Goal: Navigation & Orientation: Find specific page/section

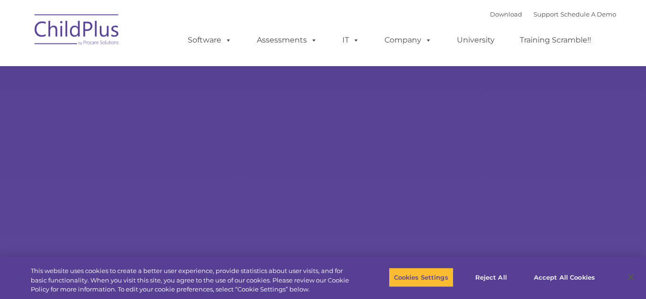
select select "MEDIUM"
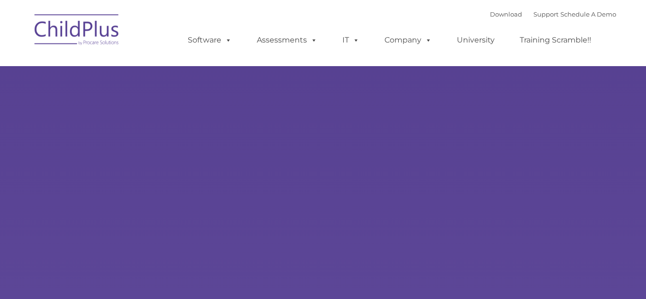
type input ""
select select "MEDIUM"
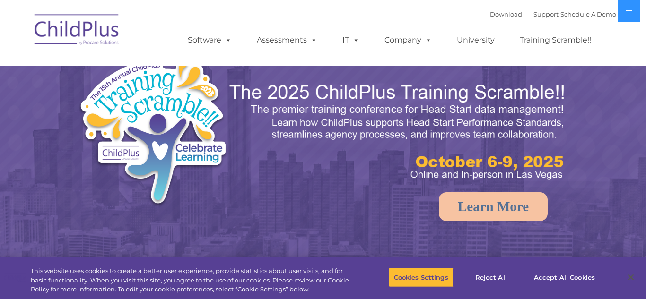
select select "MEDIUM"
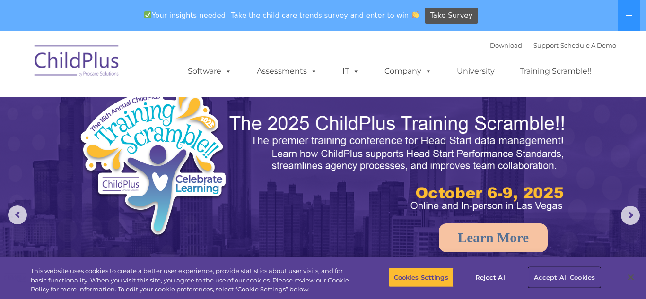
click at [549, 274] on button "Accept All Cookies" at bounding box center [564, 278] width 71 height 20
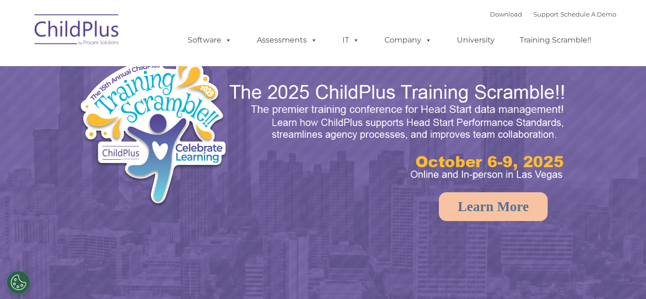
select select "MEDIUM"
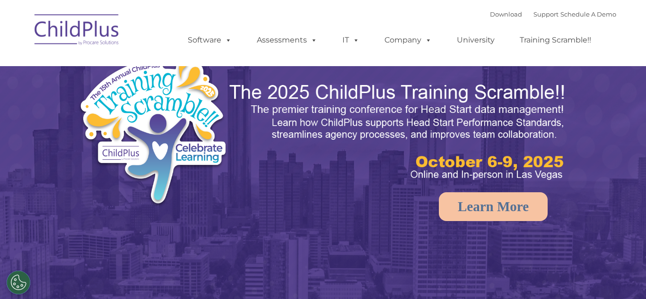
select select "MEDIUM"
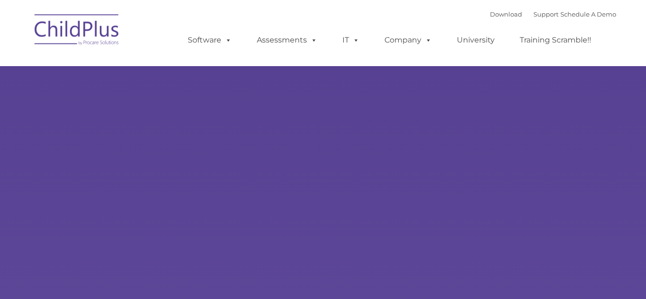
select select "MEDIUM"
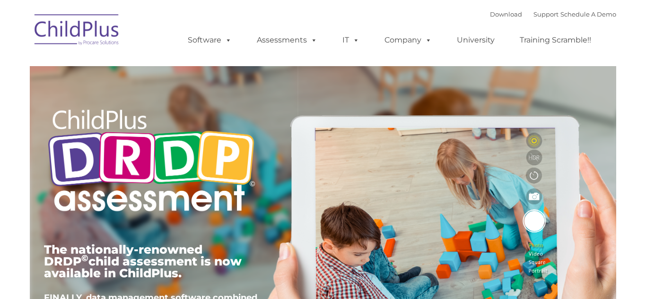
type input ""
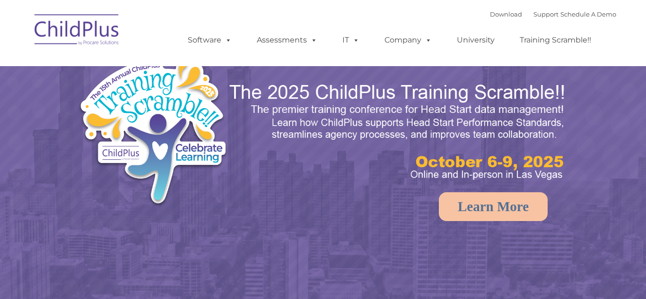
select select "MEDIUM"
